Goal: Task Accomplishment & Management: Manage account settings

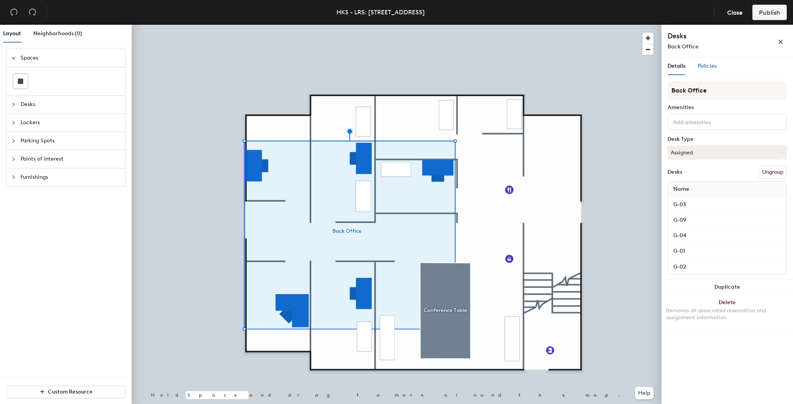
click at [711, 65] on span "Policies" at bounding box center [707, 66] width 19 height 7
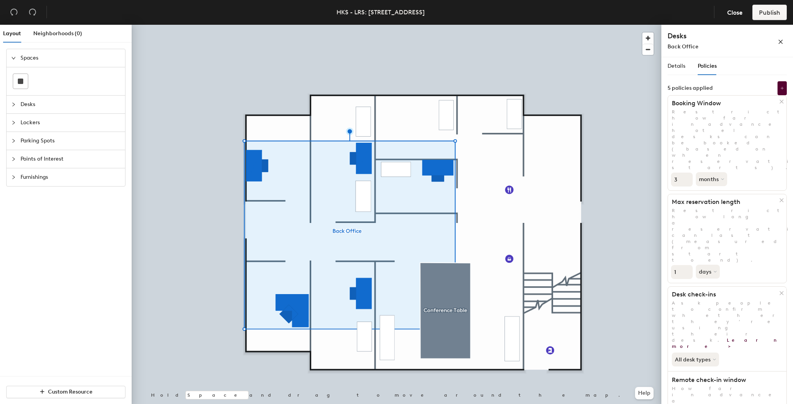
click at [483, 25] on div at bounding box center [397, 25] width 530 height 0
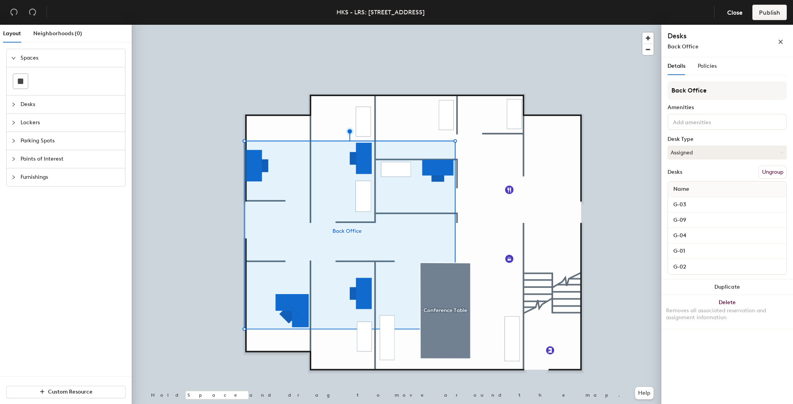
click at [766, 173] on button "Ungroup" at bounding box center [773, 172] width 28 height 13
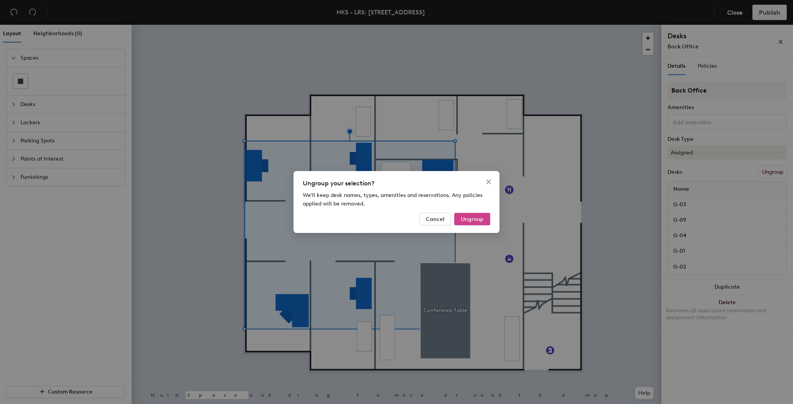
click at [466, 219] on span "Ungroup" at bounding box center [472, 219] width 23 height 7
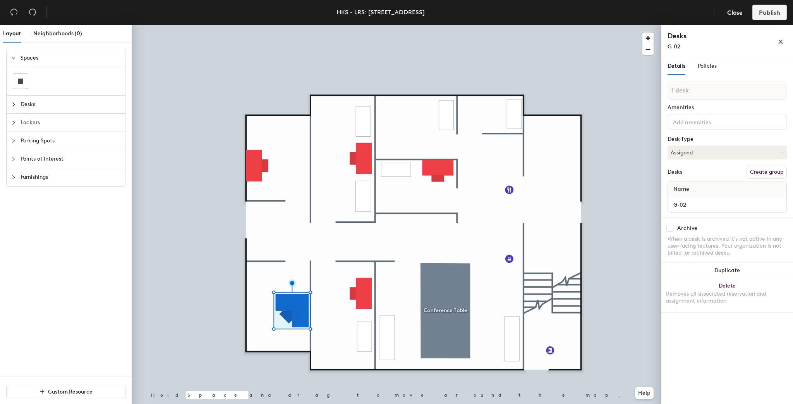
click at [756, 168] on button "Create group" at bounding box center [767, 172] width 40 height 13
click at [708, 64] on span "Policies" at bounding box center [707, 66] width 19 height 7
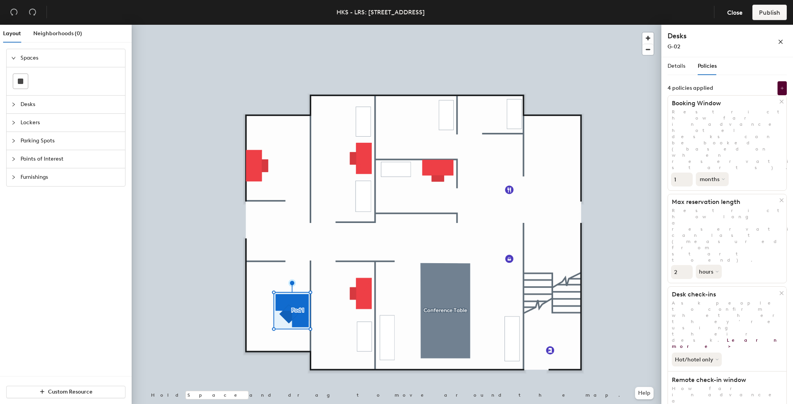
click at [721, 172] on button "months" at bounding box center [712, 179] width 33 height 14
click at [705, 215] on div "days" at bounding box center [711, 221] width 30 height 12
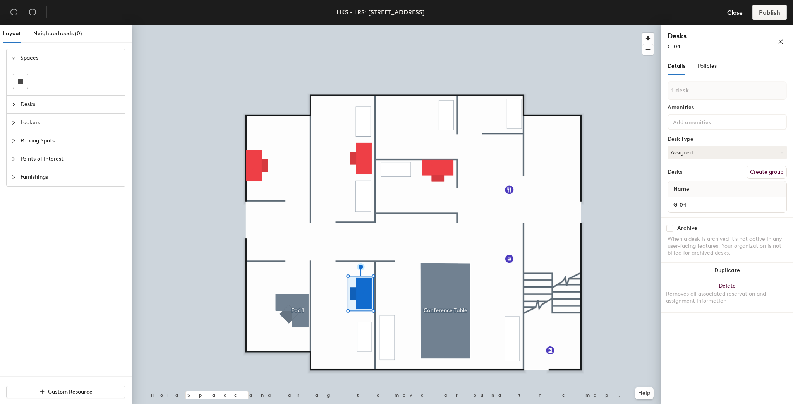
click at [770, 171] on button "Create group" at bounding box center [767, 172] width 40 height 13
click at [768, 171] on button "Create group" at bounding box center [767, 172] width 40 height 13
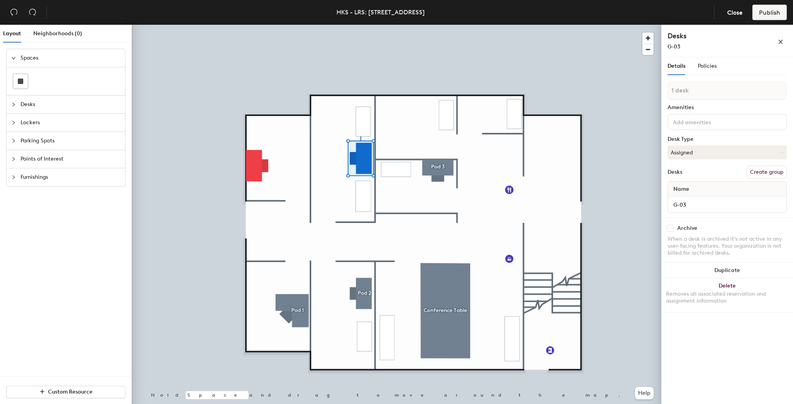
click at [762, 174] on button "Create group" at bounding box center [767, 172] width 40 height 13
click at [256, 25] on div at bounding box center [397, 25] width 530 height 0
click at [768, 174] on button "Create group" at bounding box center [767, 172] width 40 height 13
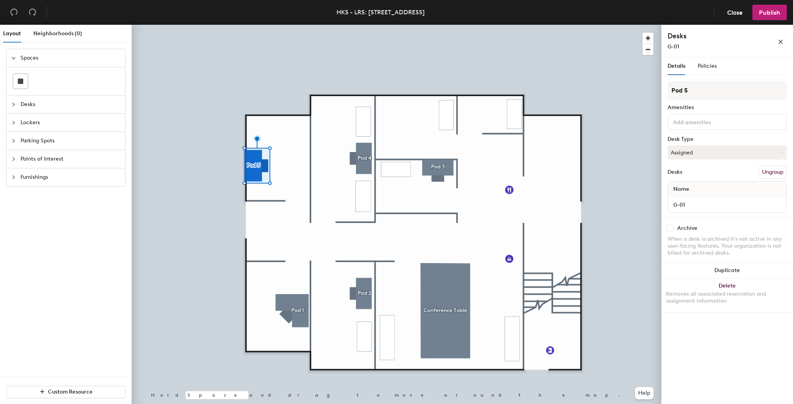
click at [538, 79] on div "Layout Neighborhoods (0) Spaces Desks Lockers Parking Spots Points of Interest …" at bounding box center [396, 216] width 793 height 383
type input "G01"
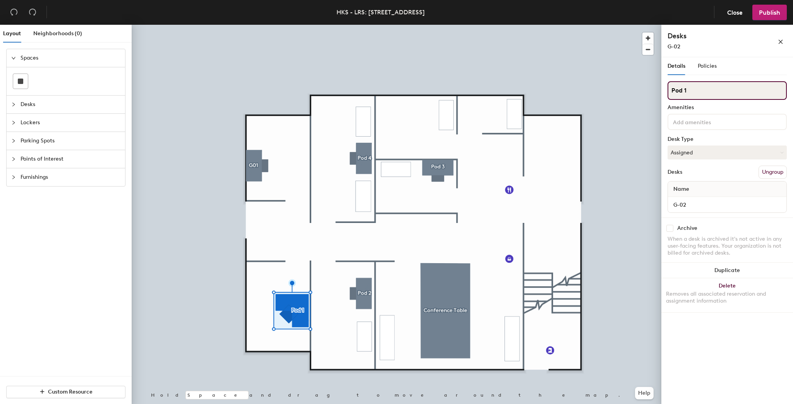
click at [613, 99] on div "Layout Neighborhoods (0) Spaces Desks Lockers Parking Spots Points of Interest …" at bounding box center [396, 216] width 793 height 383
click at [680, 93] on input "G03" at bounding box center [727, 90] width 119 height 19
type input "G02"
click at [657, 90] on div "Layout Neighborhoods (0) Spaces Desks Lockers Parking Spots Points of Interest …" at bounding box center [396, 216] width 793 height 383
type input "G-04"
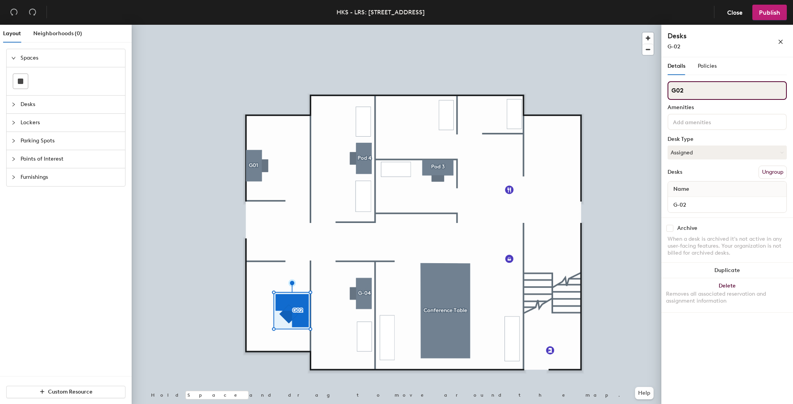
click at [677, 90] on input "G02" at bounding box center [727, 90] width 119 height 19
type input "G-02"
click at [675, 86] on input "G01" at bounding box center [727, 90] width 119 height 19
type input "G-01"
click at [635, 96] on div "Layout Neighborhoods (0) Spaces Desks Lockers Parking Spots Points of Interest …" at bounding box center [396, 216] width 793 height 383
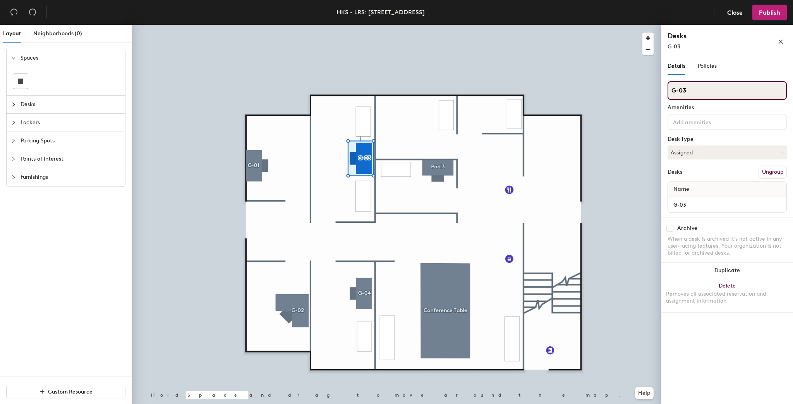
type input "G-03"
click at [637, 89] on div "Layout Neighborhoods (0) Spaces Desks Lockers Parking Spots Points of Interest …" at bounding box center [396, 216] width 793 height 383
type input "G-09"
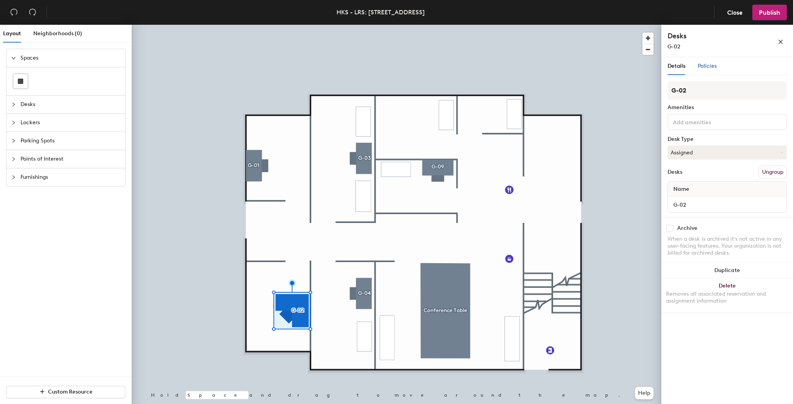
click at [715, 67] on span "Policies" at bounding box center [707, 66] width 19 height 7
click at [702, 64] on span "Policies" at bounding box center [707, 66] width 19 height 7
click at [705, 64] on span "Policies" at bounding box center [707, 66] width 19 height 7
click at [713, 69] on span "Policies" at bounding box center [707, 66] width 19 height 7
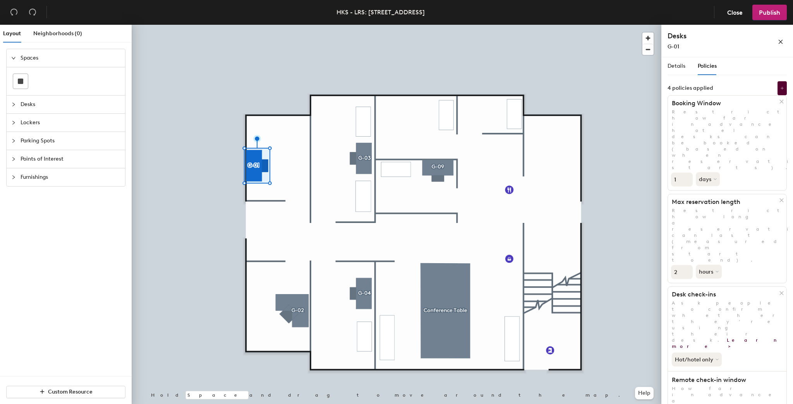
click at [679, 173] on input "1" at bounding box center [682, 180] width 22 height 14
type input "3"
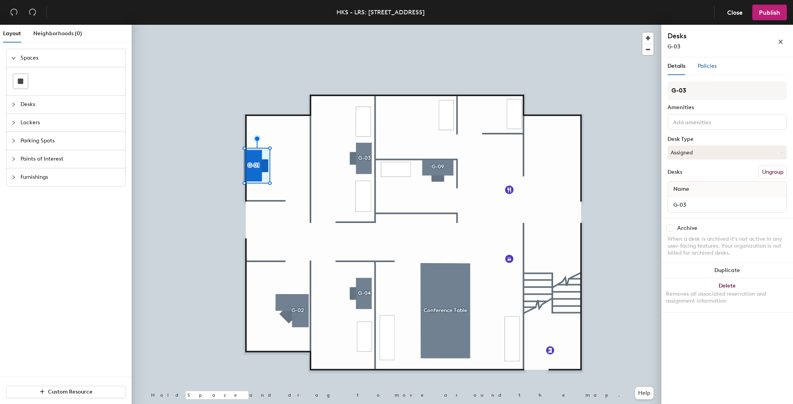
click at [714, 65] on span "Policies" at bounding box center [707, 66] width 19 height 7
click at [709, 66] on span "Policies" at bounding box center [707, 66] width 19 height 7
click at [712, 72] on div "Policies" at bounding box center [707, 66] width 19 height 18
click at [710, 68] on span "Policies" at bounding box center [707, 66] width 19 height 7
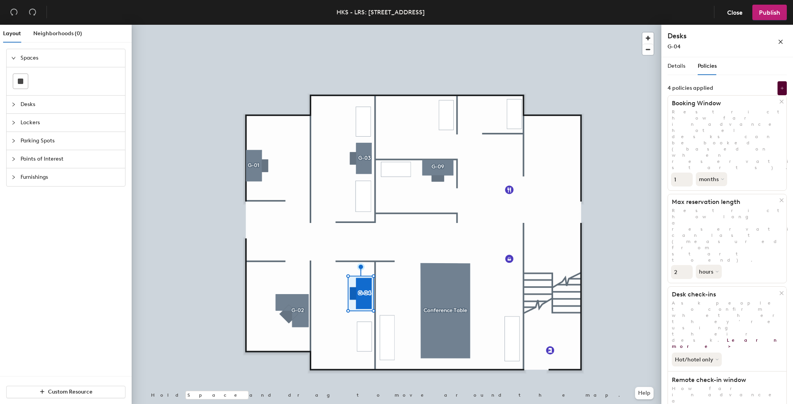
drag, startPoint x: 677, startPoint y: 130, endPoint x: 668, endPoint y: 133, distance: 9.4
click at [668, 133] on div "Booking Window Restrict how far in advance hotel desks can be booked (based on …" at bounding box center [727, 143] width 119 height 96
type input "3"
click at [715, 172] on button "months" at bounding box center [712, 179] width 33 height 14
click at [709, 215] on div "days" at bounding box center [711, 221] width 30 height 12
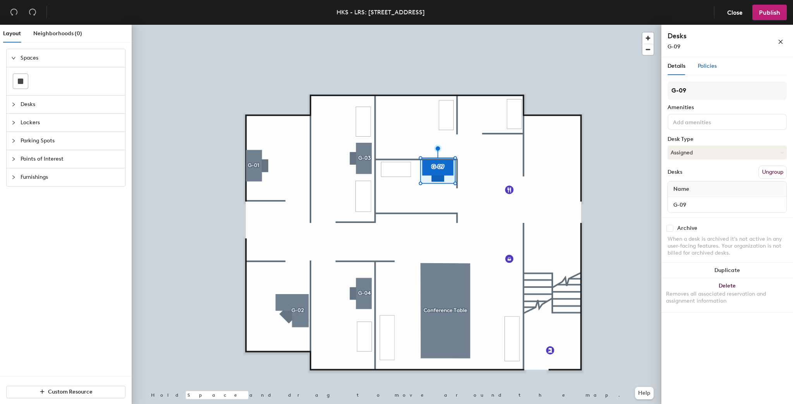
click at [706, 68] on span "Policies" at bounding box center [707, 66] width 19 height 7
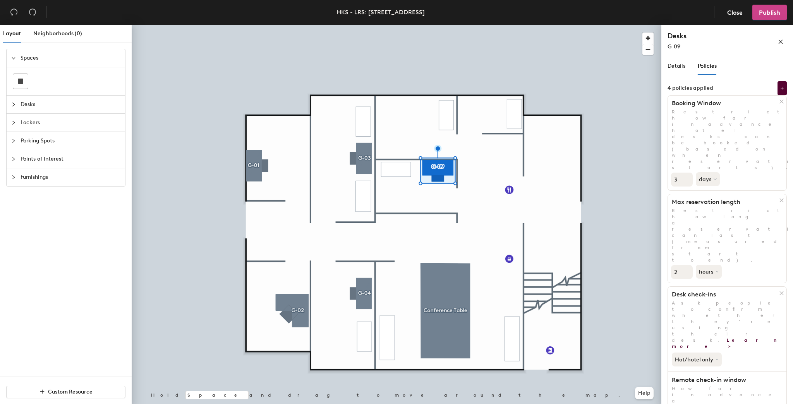
click at [775, 12] on span "Publish" at bounding box center [769, 12] width 21 height 7
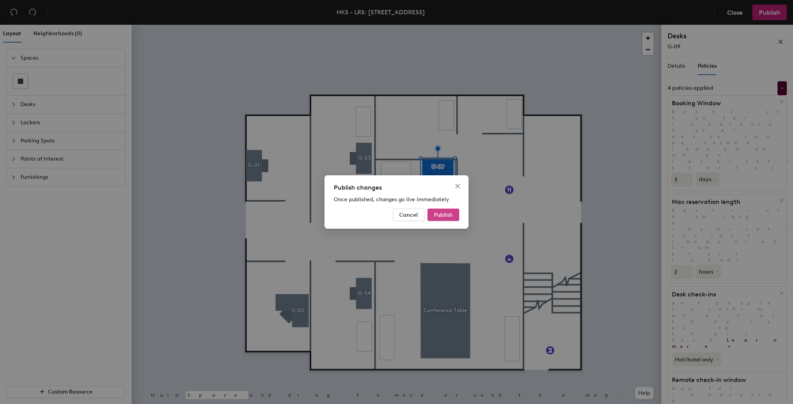
click at [435, 216] on span "Publish" at bounding box center [443, 215] width 19 height 7
